Goal: Task Accomplishment & Management: Manage account settings

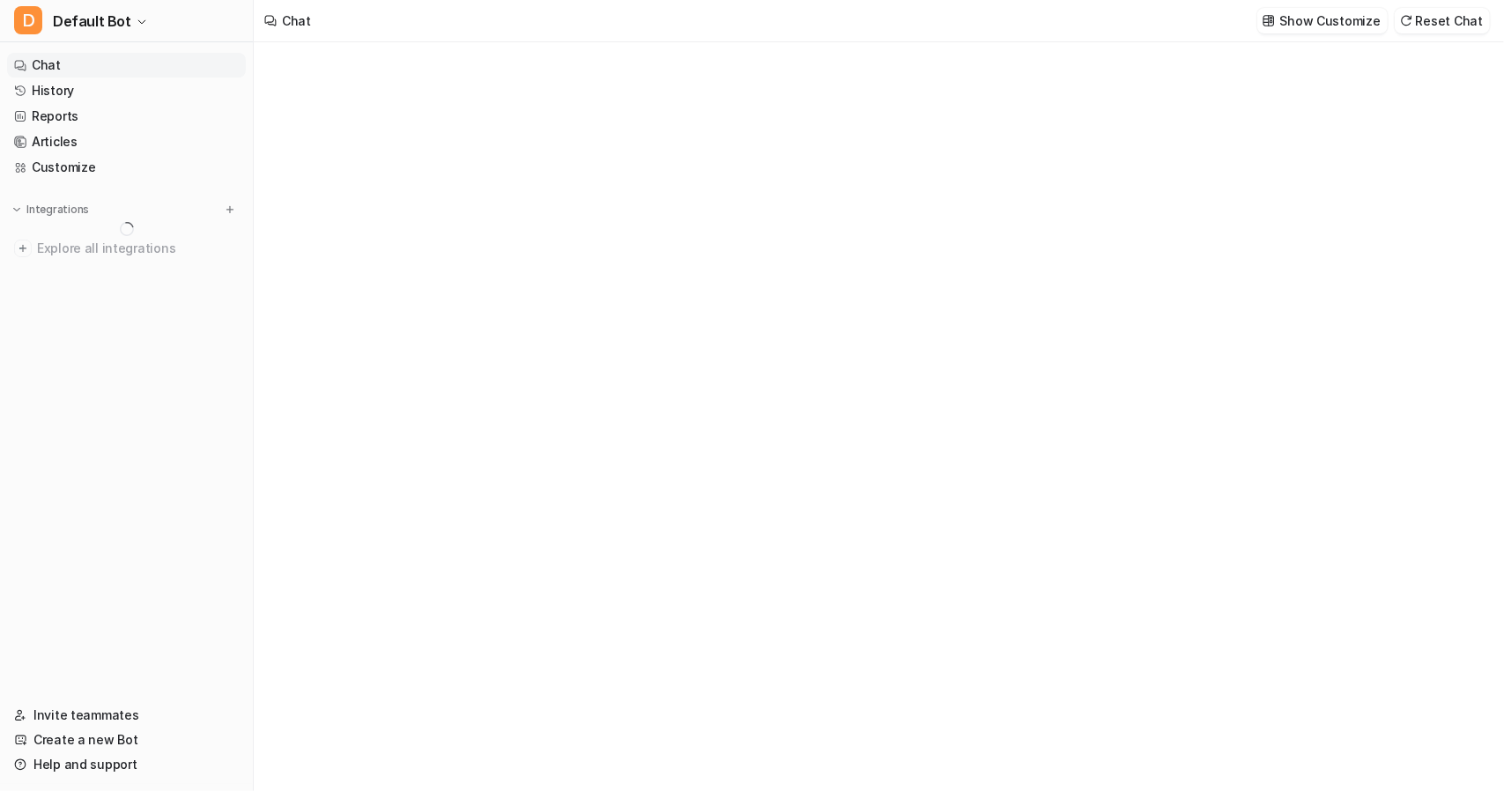
type textarea "**********"
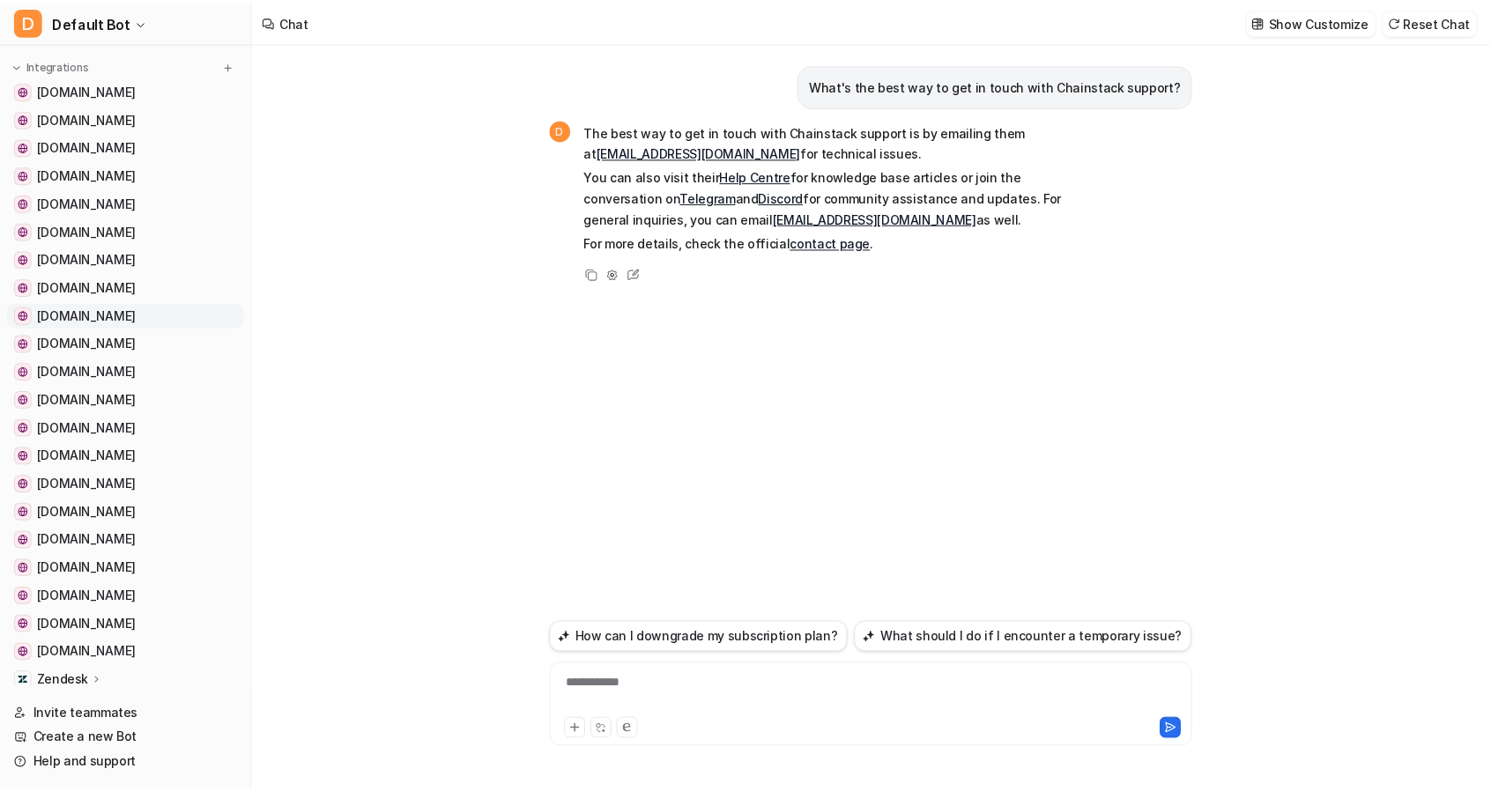
scroll to position [286, 0]
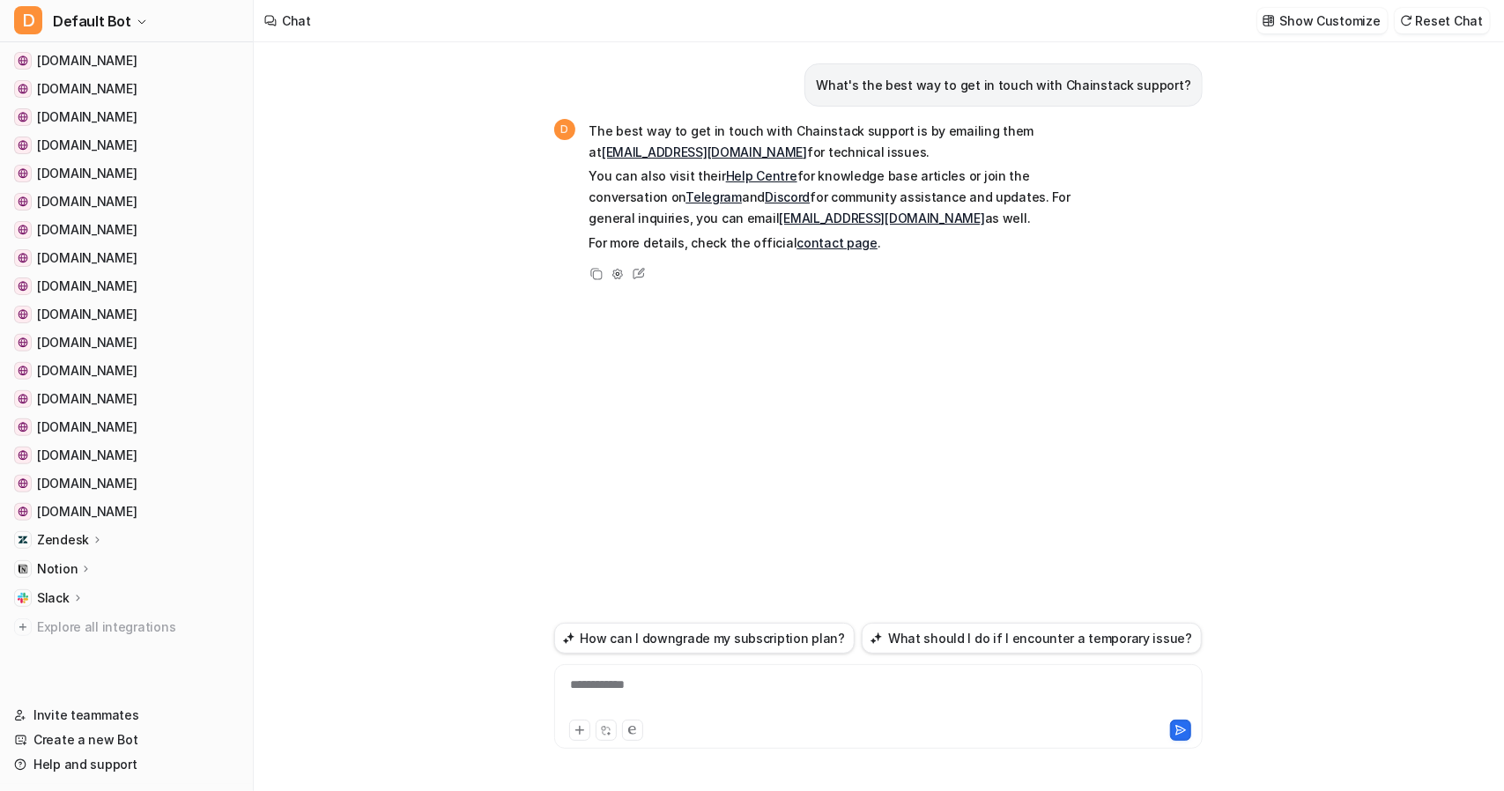
click at [95, 537] on icon at bounding box center [98, 539] width 12 height 13
click at [72, 612] on p "AI Agent" at bounding box center [77, 617] width 52 height 18
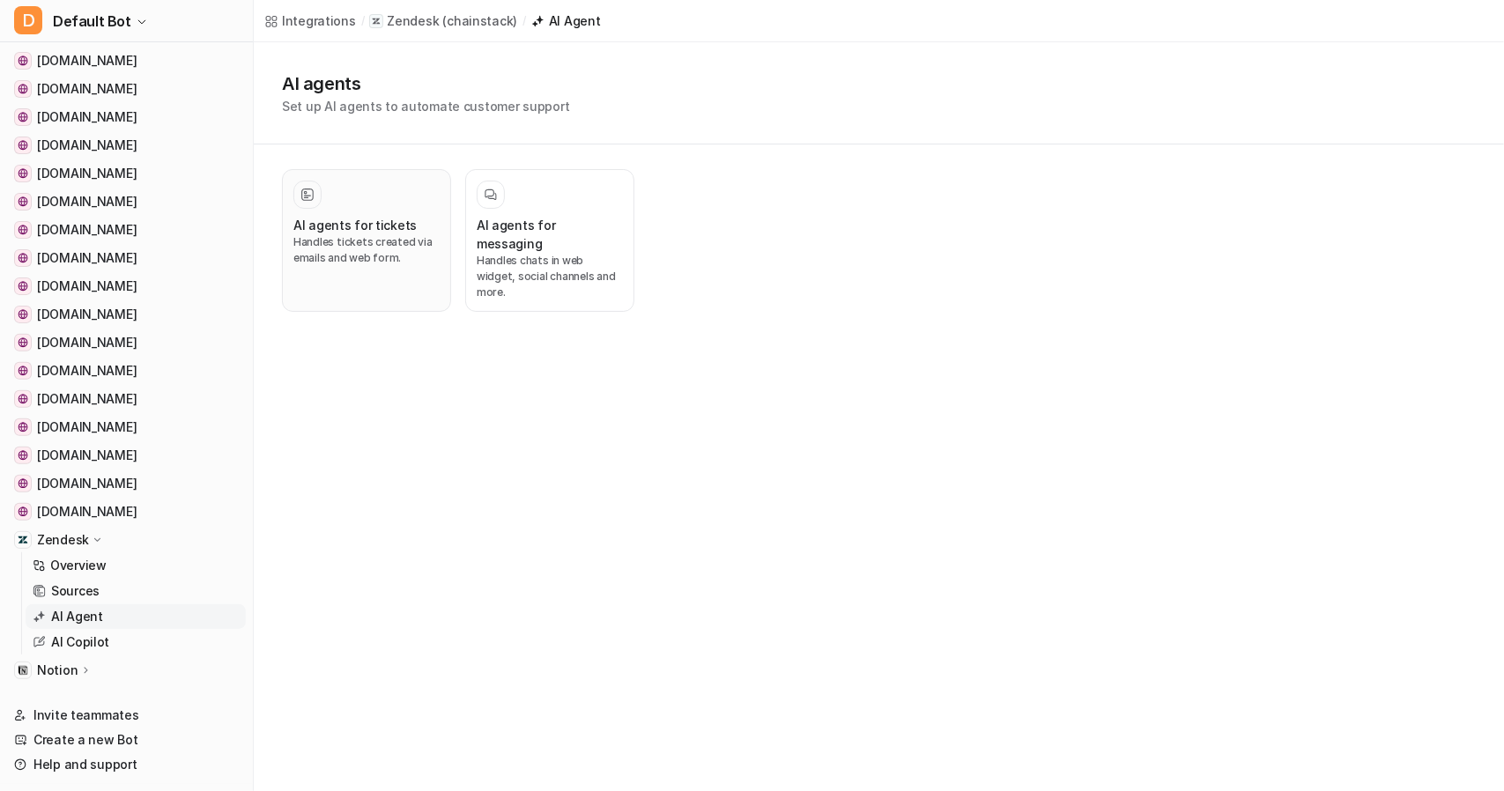
click at [368, 220] on h3 "AI agents for tickets" at bounding box center [354, 225] width 123 height 19
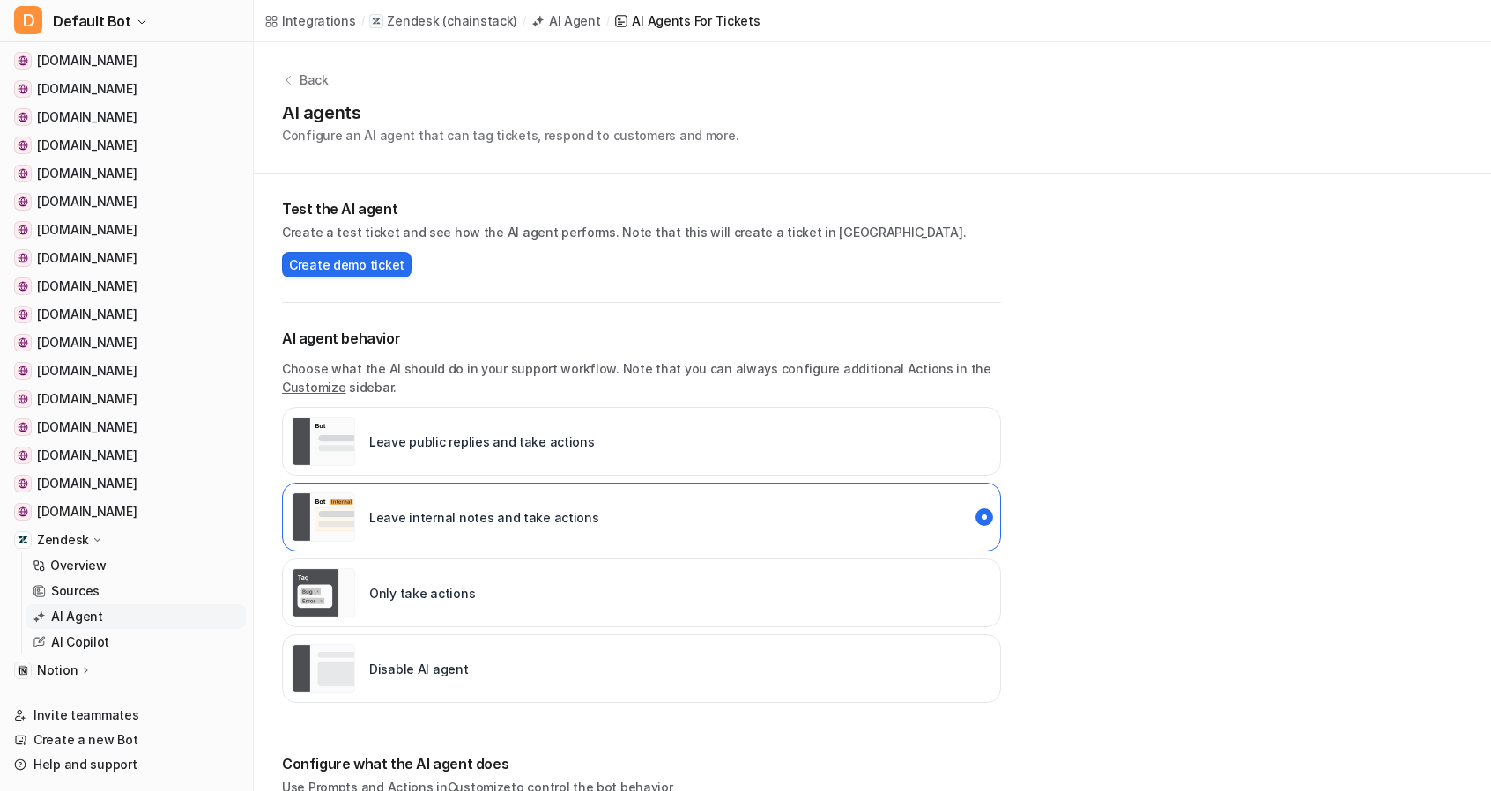
click at [312, 634] on div "Disable AI agent" at bounding box center [641, 668] width 719 height 69
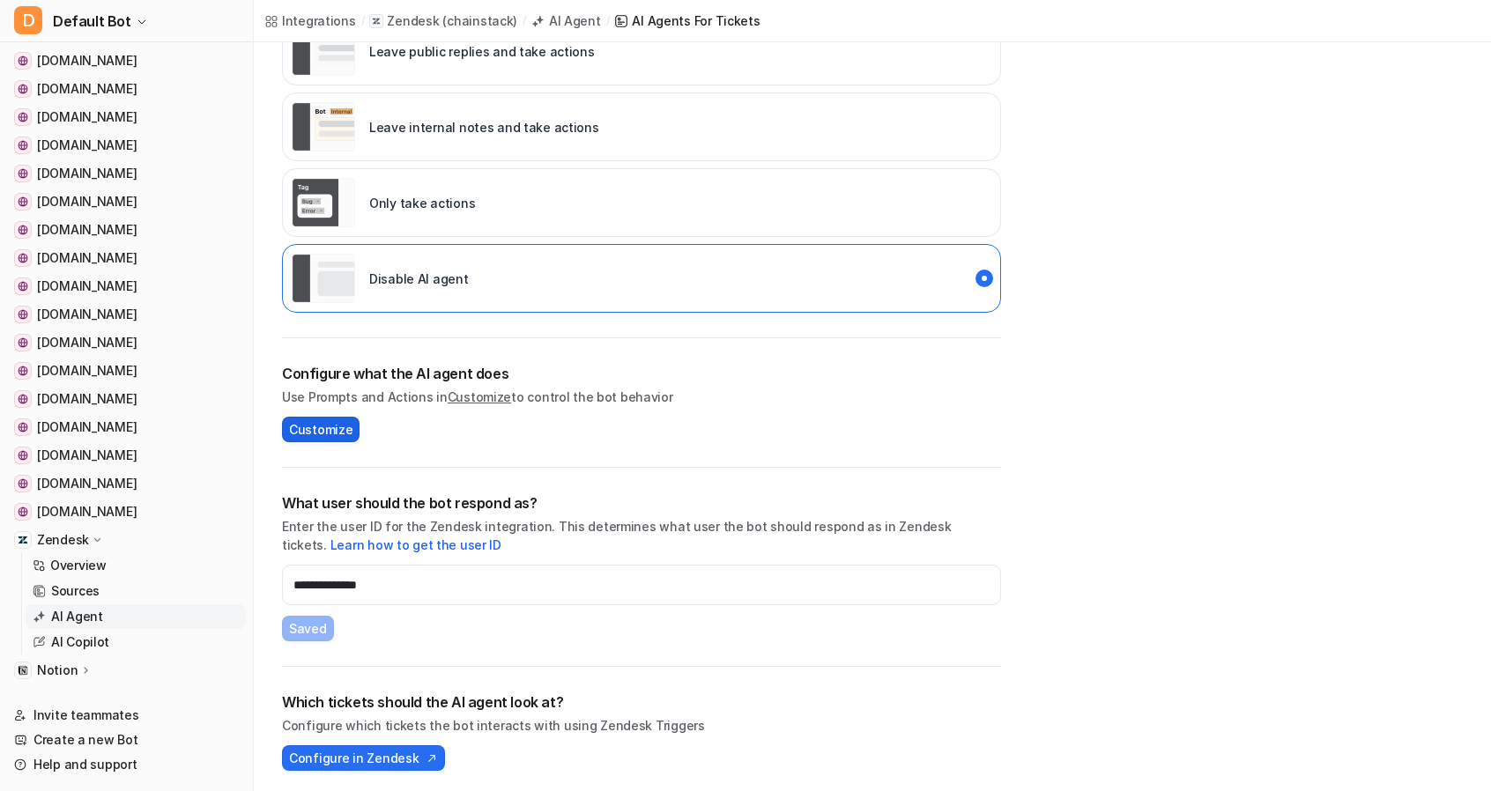
click at [324, 427] on span "Customize" at bounding box center [320, 429] width 63 height 19
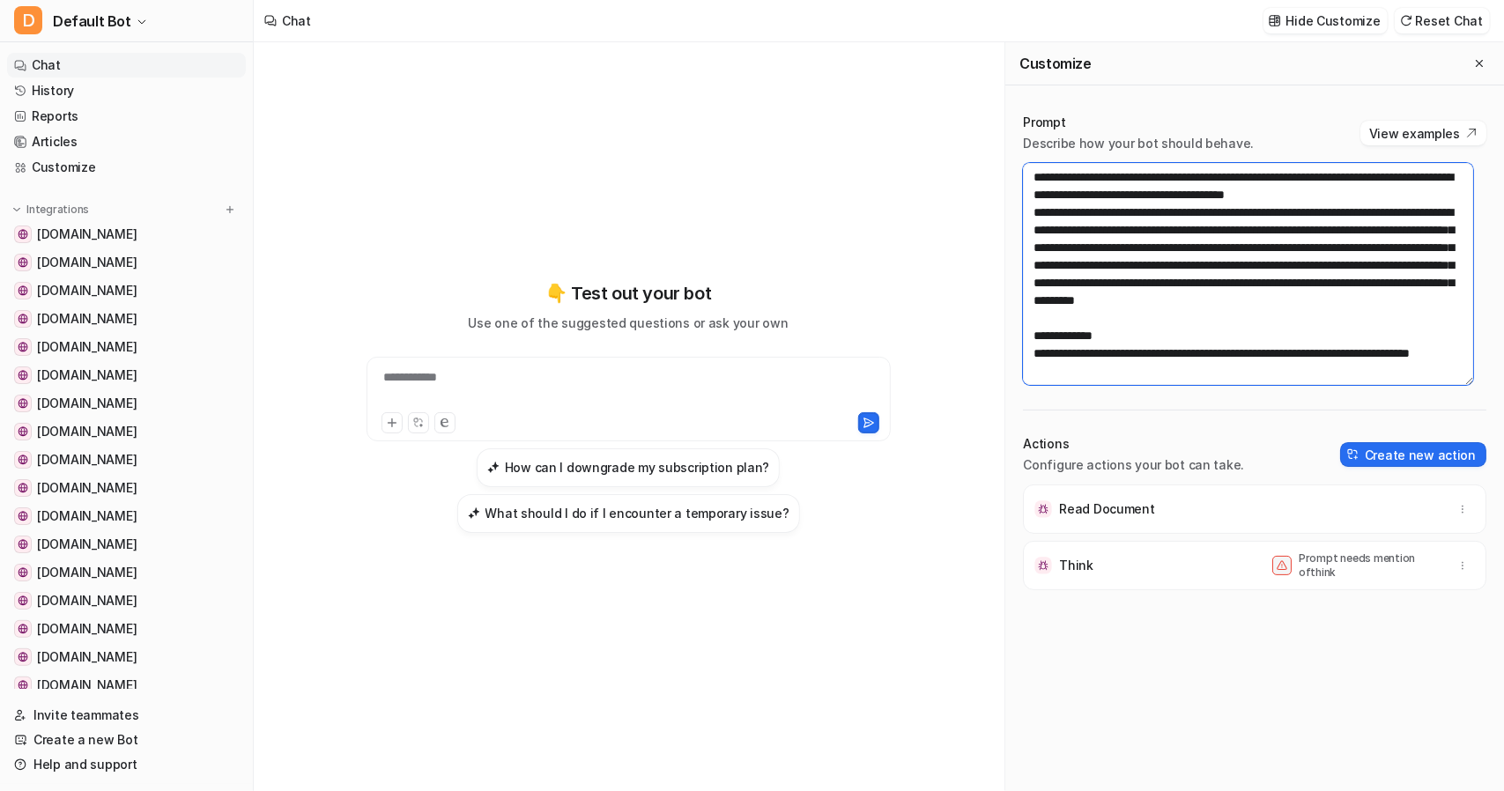
scroll to position [458, 0]
click at [1277, 563] on icon at bounding box center [1282, 565] width 11 height 11
click at [1277, 564] on icon at bounding box center [1282, 565] width 11 height 11
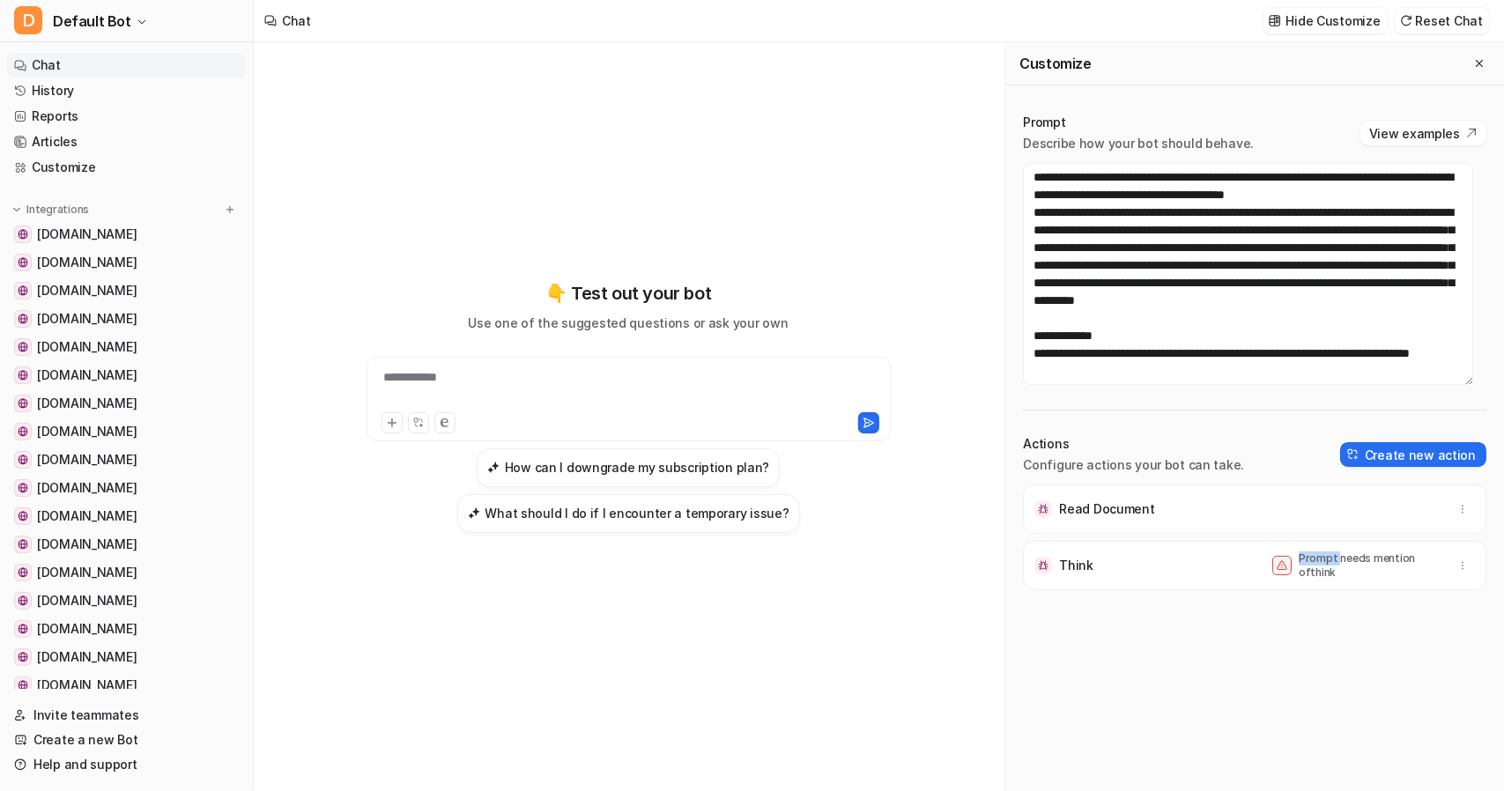
click at [1277, 564] on icon at bounding box center [1282, 565] width 11 height 11
click at [1457, 565] on icon "button" at bounding box center [1463, 566] width 12 height 12
click at [1176, 589] on div "Read Document Think Prompt needs mention of think Delete" at bounding box center [1254, 638] width 463 height 307
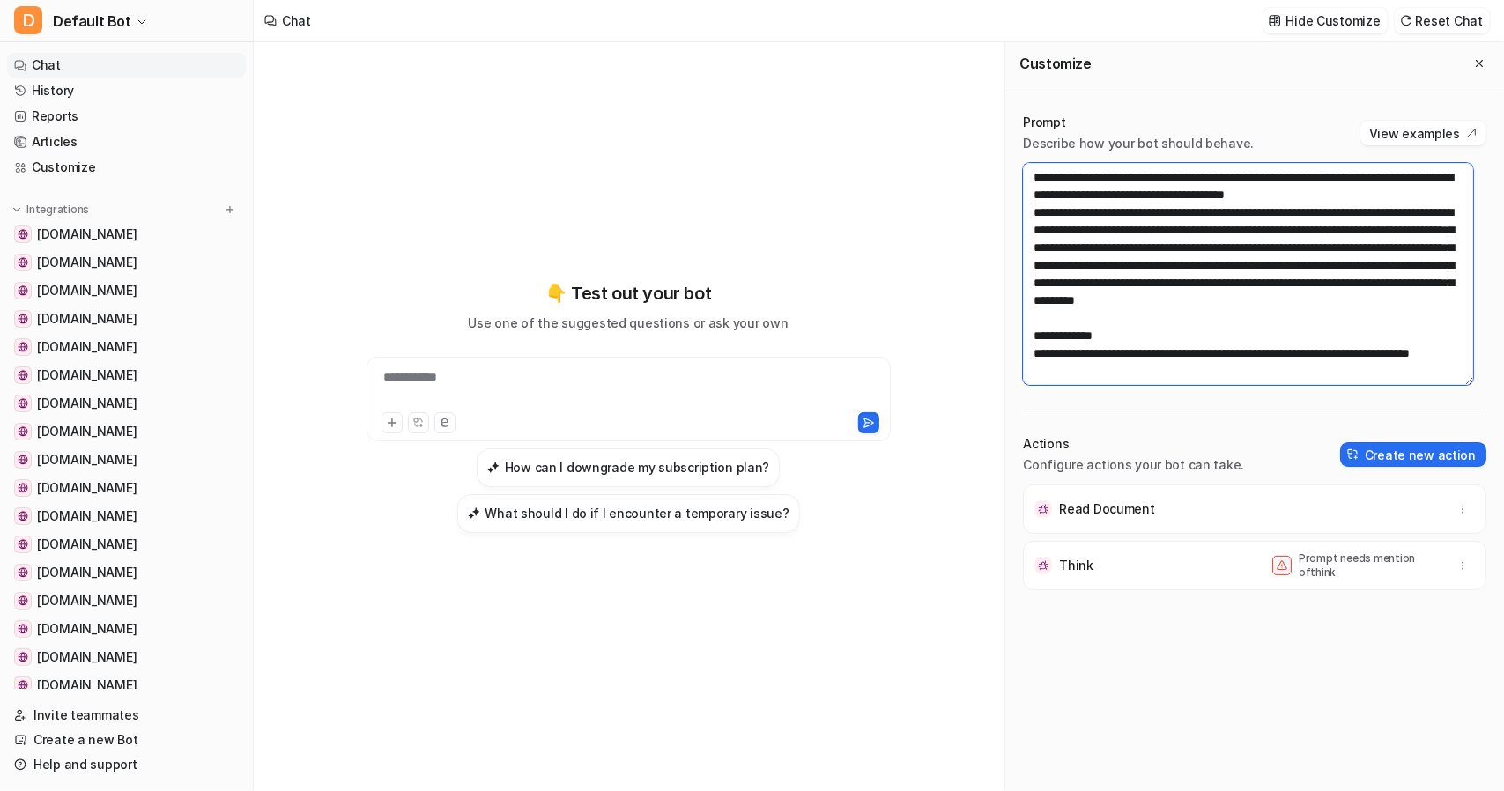
click at [1364, 281] on textarea at bounding box center [1248, 274] width 450 height 222
drag, startPoint x: 1291, startPoint y: 235, endPoint x: 1195, endPoint y: 268, distance: 101.4
click at [1195, 268] on textarea at bounding box center [1248, 274] width 450 height 222
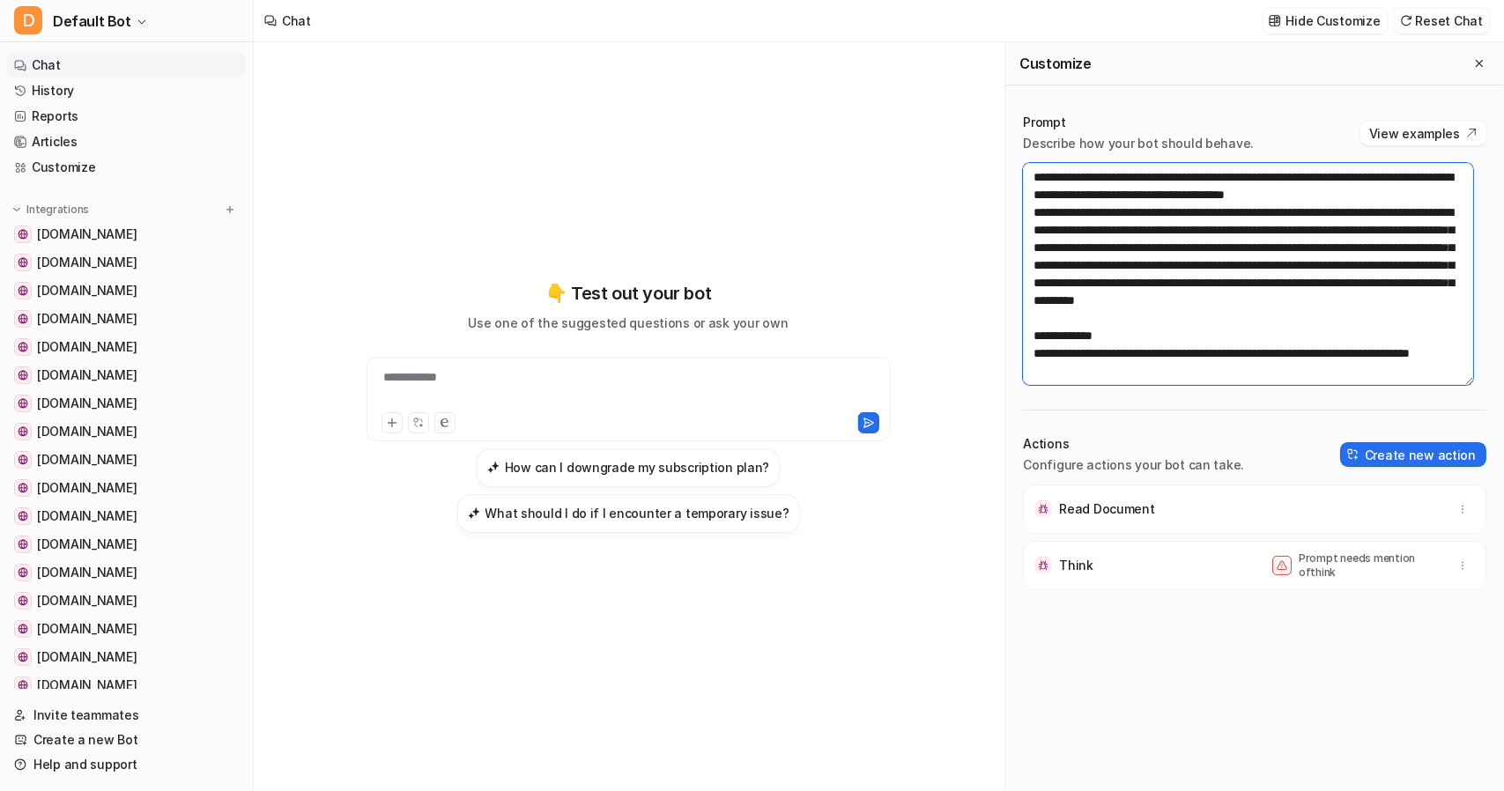
click at [1373, 221] on textarea at bounding box center [1248, 274] width 450 height 222
click at [1390, 275] on textarea at bounding box center [1248, 274] width 450 height 222
click at [1331, 249] on textarea at bounding box center [1248, 274] width 450 height 222
click at [1163, 274] on textarea at bounding box center [1248, 274] width 450 height 222
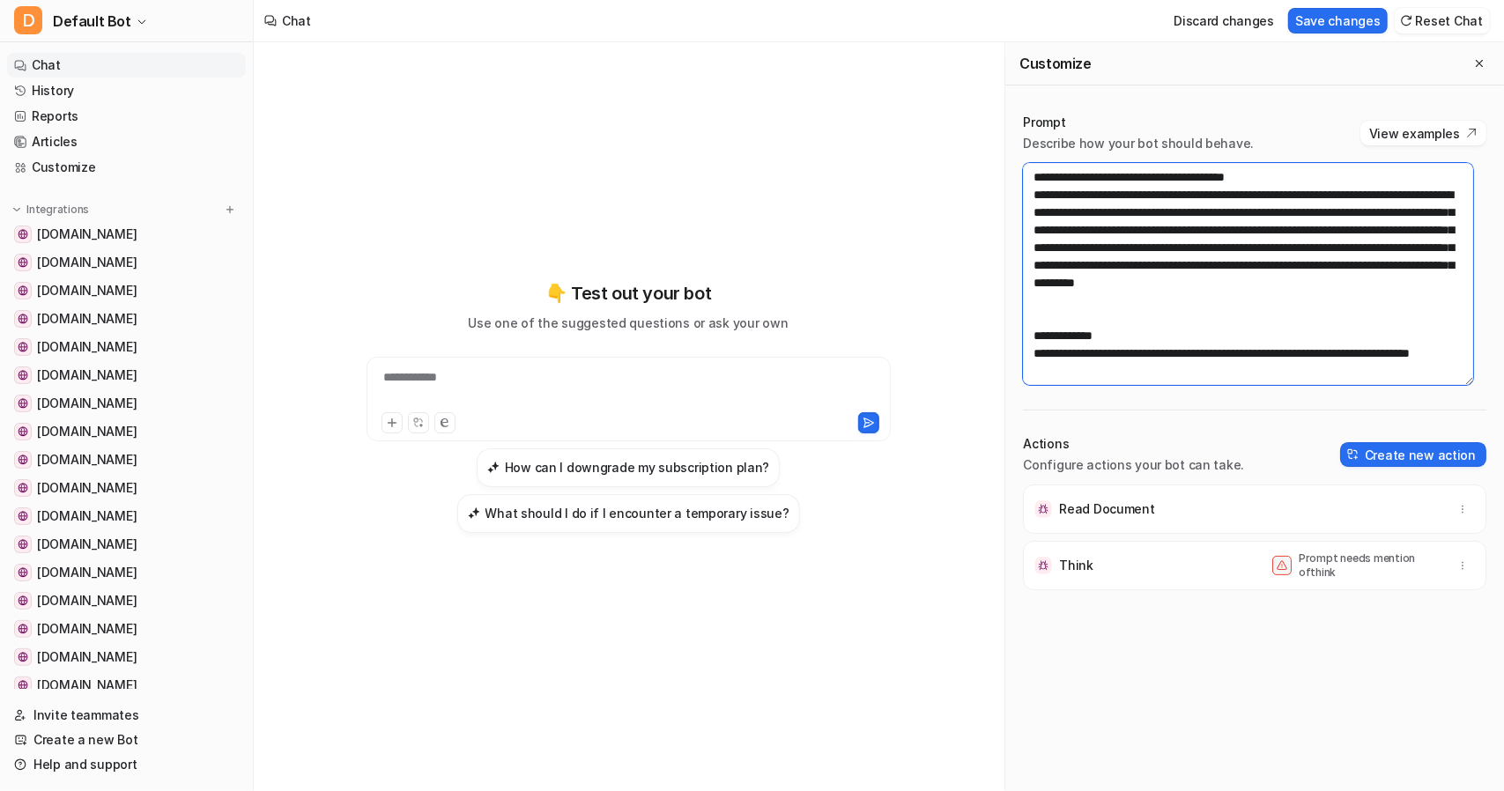
scroll to position [476, 0]
click at [1086, 280] on textarea at bounding box center [1248, 274] width 450 height 222
click at [1212, 278] on textarea at bounding box center [1248, 274] width 450 height 222
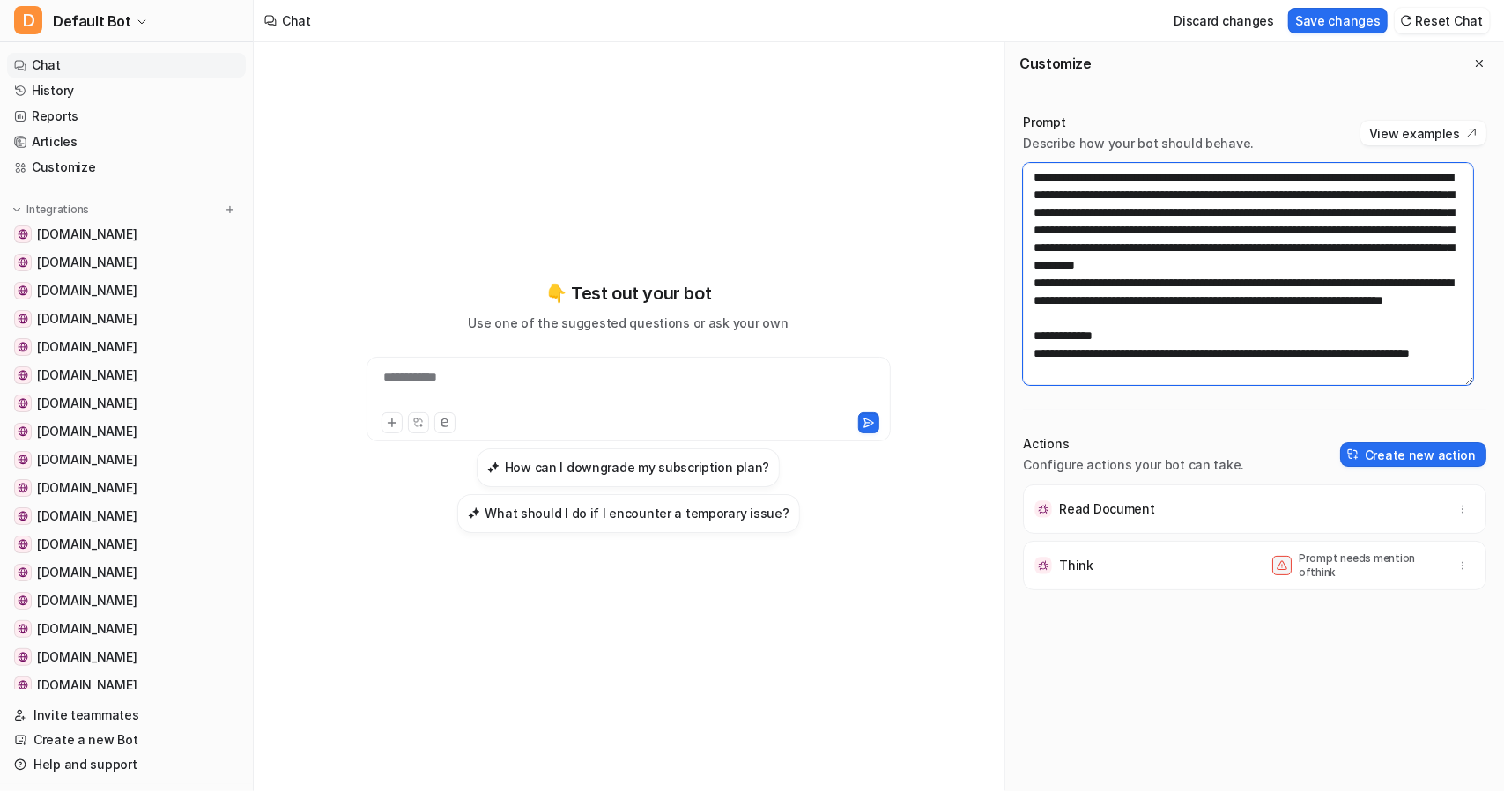
scroll to position [511, 0]
click at [1403, 286] on textarea at bounding box center [1248, 274] width 450 height 222
paste textarea "**********"
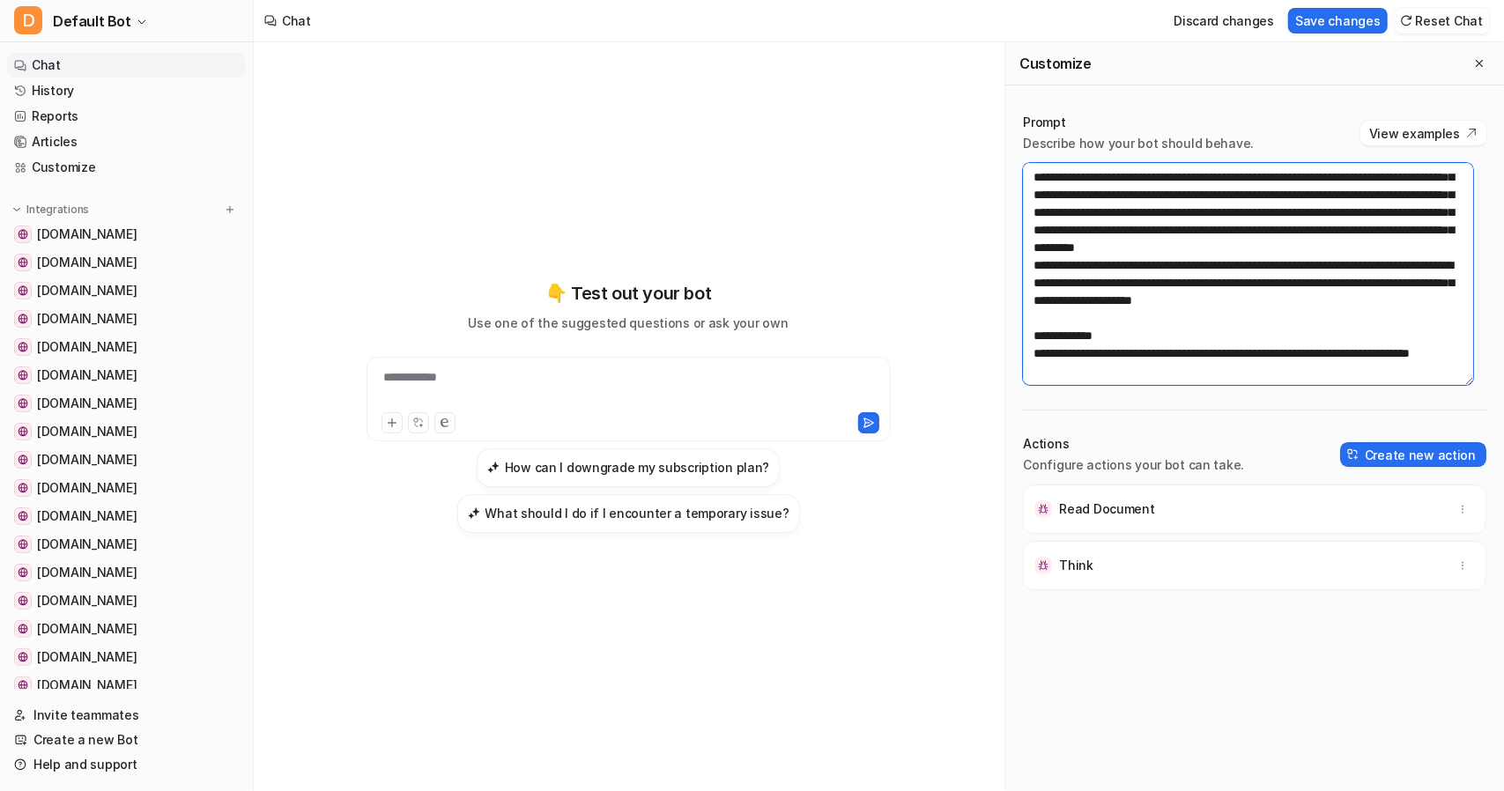
click at [1331, 282] on textarea at bounding box center [1248, 274] width 450 height 222
click at [1323, 283] on textarea at bounding box center [1248, 274] width 450 height 222
click at [1368, 285] on textarea at bounding box center [1248, 274] width 450 height 222
click at [1158, 299] on textarea at bounding box center [1248, 274] width 450 height 222
type textarea "**********"
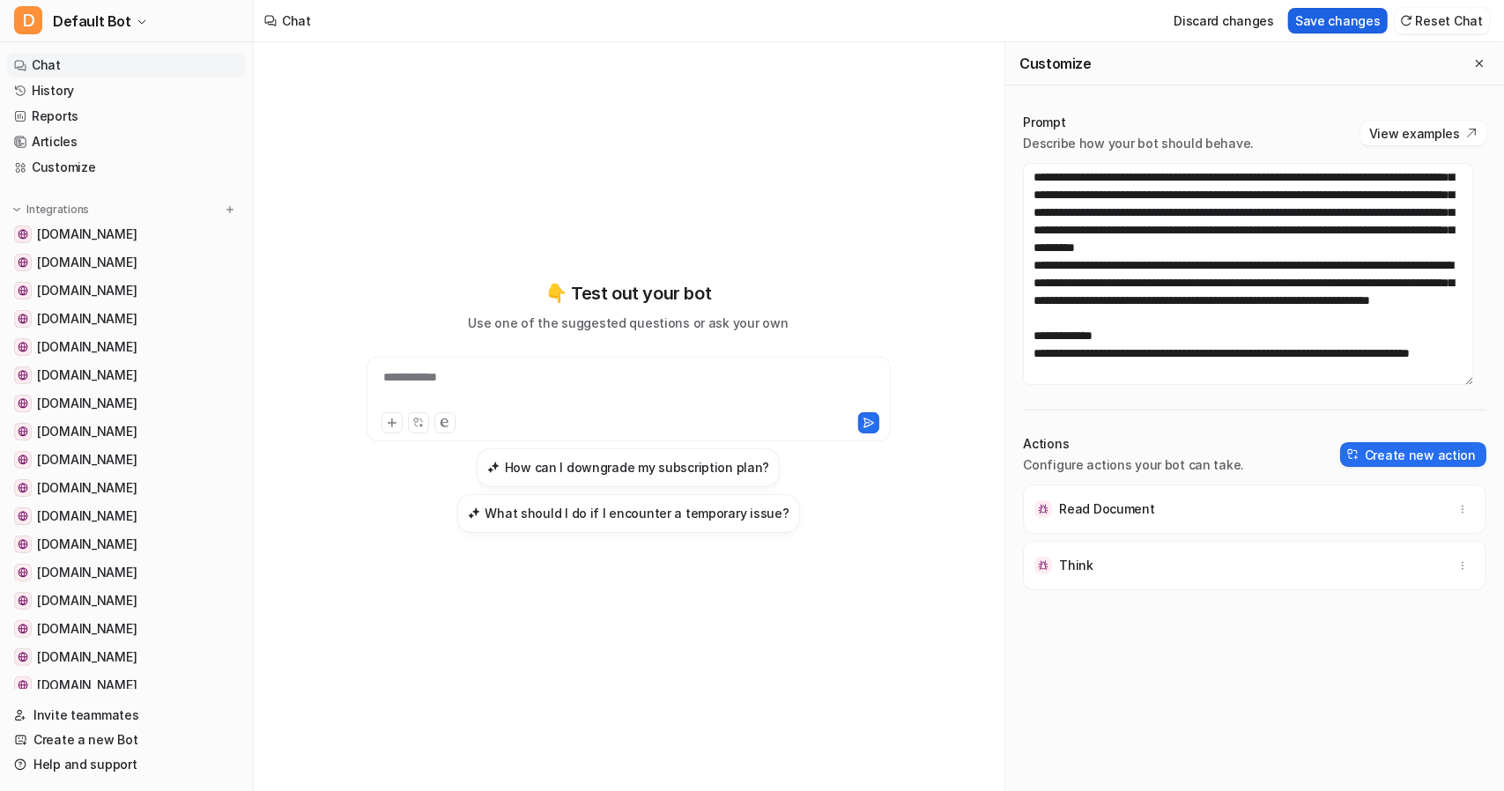
click at [1336, 21] on button "Save changes" at bounding box center [1338, 21] width 100 height 26
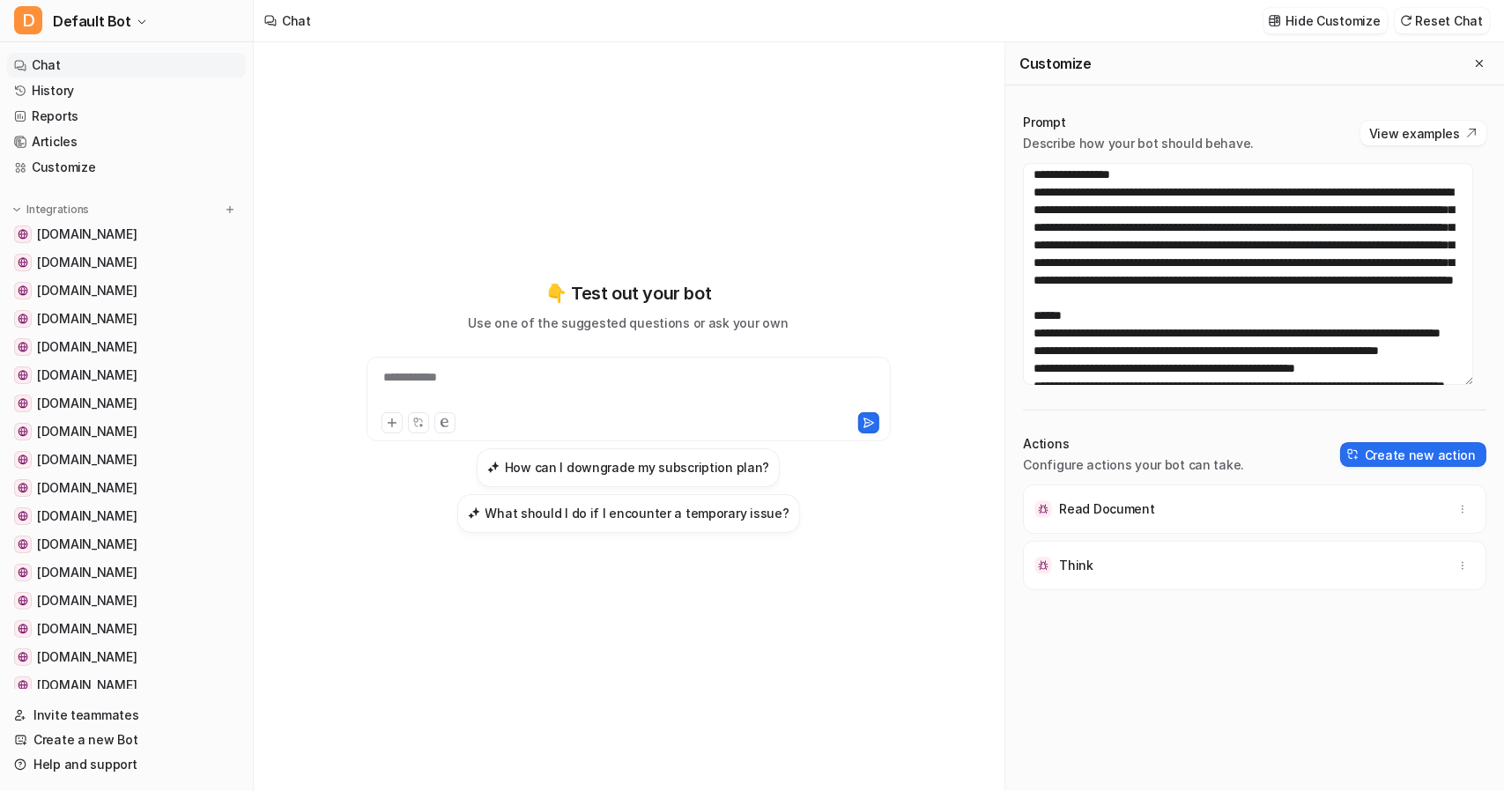
scroll to position [0, 0]
